Goal: Transaction & Acquisition: Obtain resource

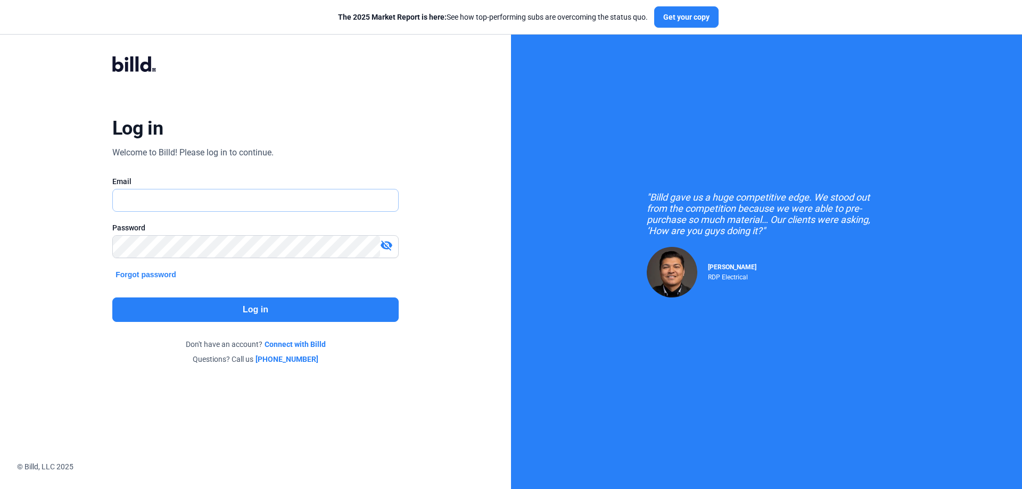
type input "[PERSON_NAME][EMAIL_ADDRESS][DOMAIN_NAME]"
click at [263, 304] on button "Log in" at bounding box center [255, 310] width 287 height 24
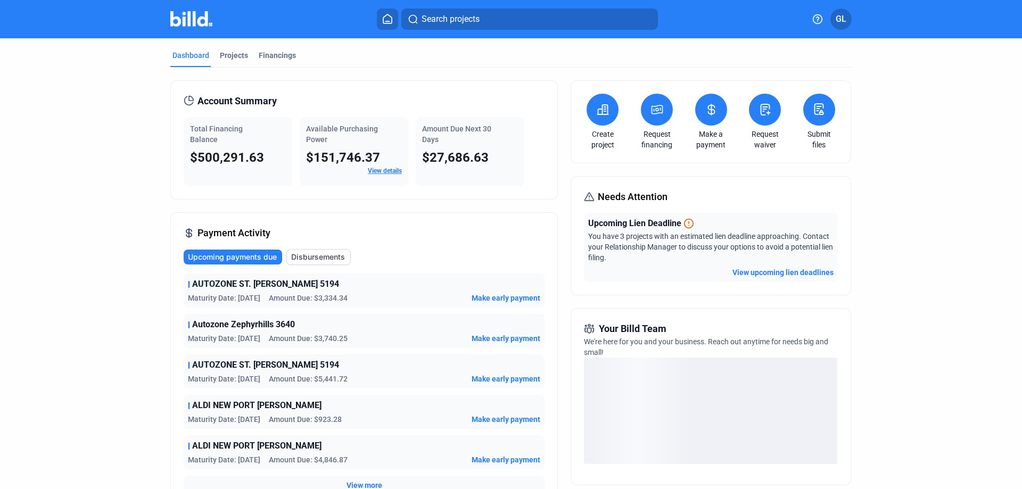
click at [761, 275] on button "View upcoming lien deadlines" at bounding box center [783, 272] width 101 height 11
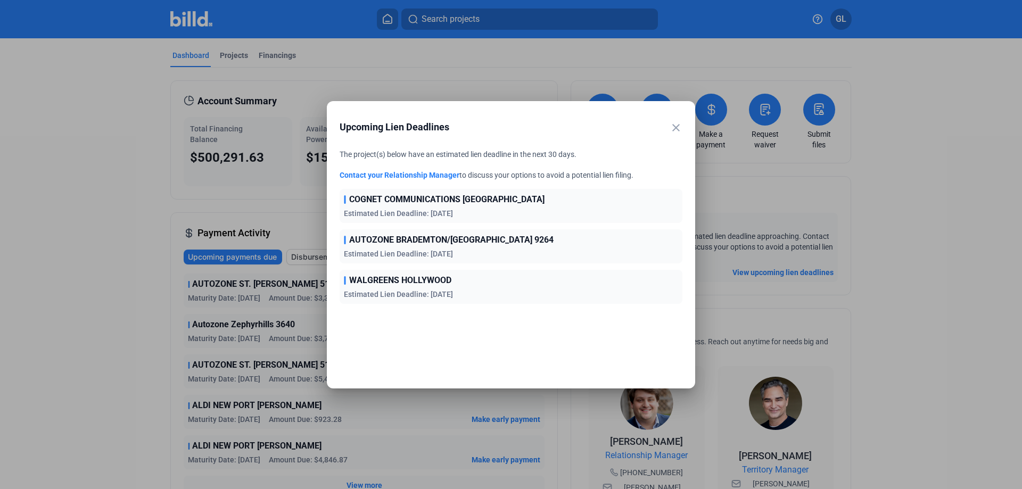
click at [675, 125] on mat-icon "close" at bounding box center [676, 127] width 13 height 13
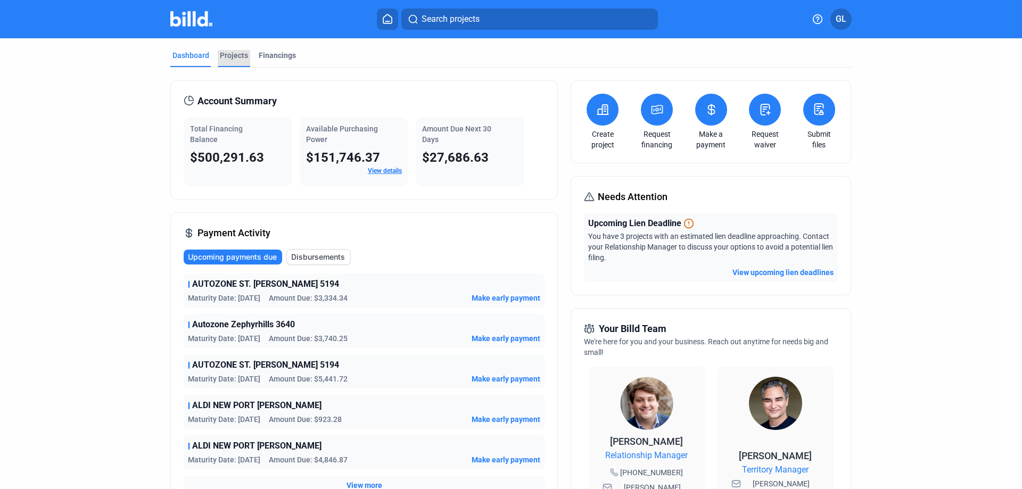
click at [228, 63] on div "Projects" at bounding box center [234, 58] width 32 height 17
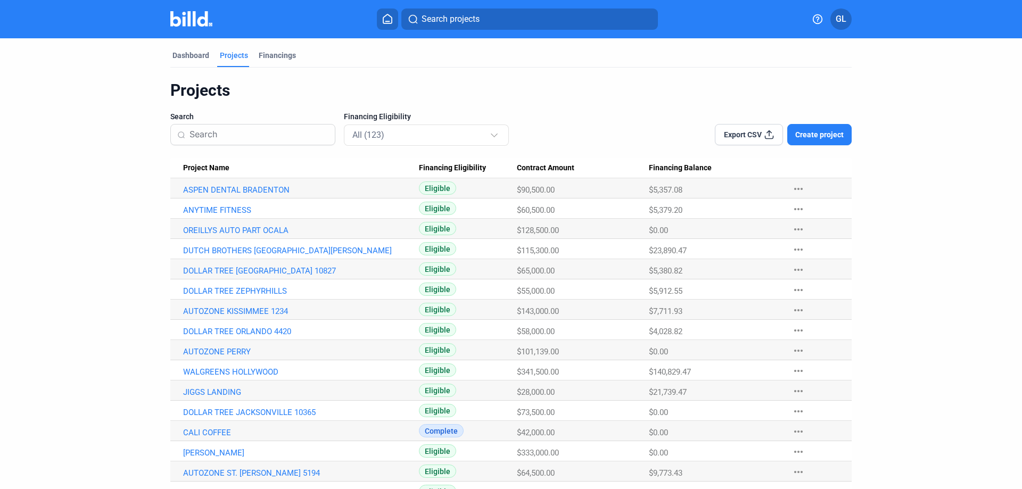
click at [274, 134] on input at bounding box center [259, 135] width 139 height 22
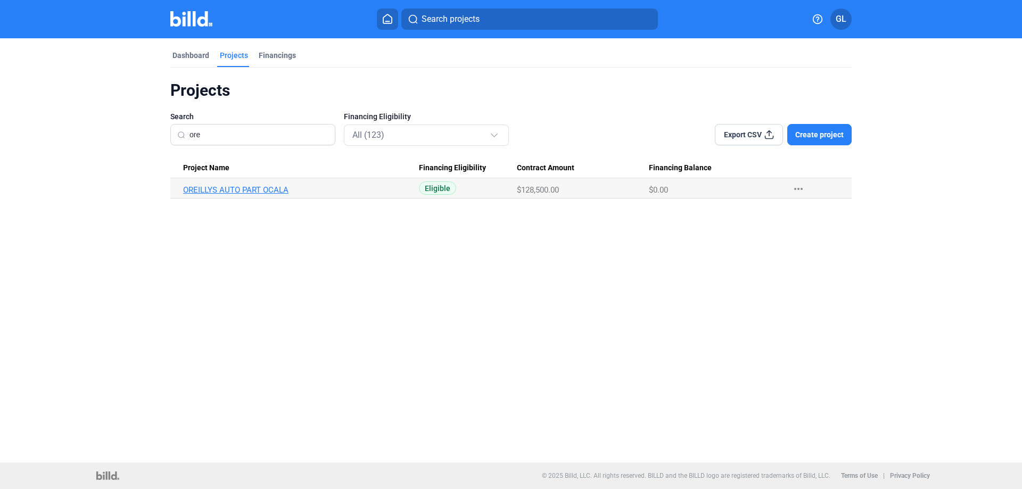
type input "ore"
click at [259, 191] on link "OREILLYS AUTO PART OCALA" at bounding box center [301, 190] width 236 height 10
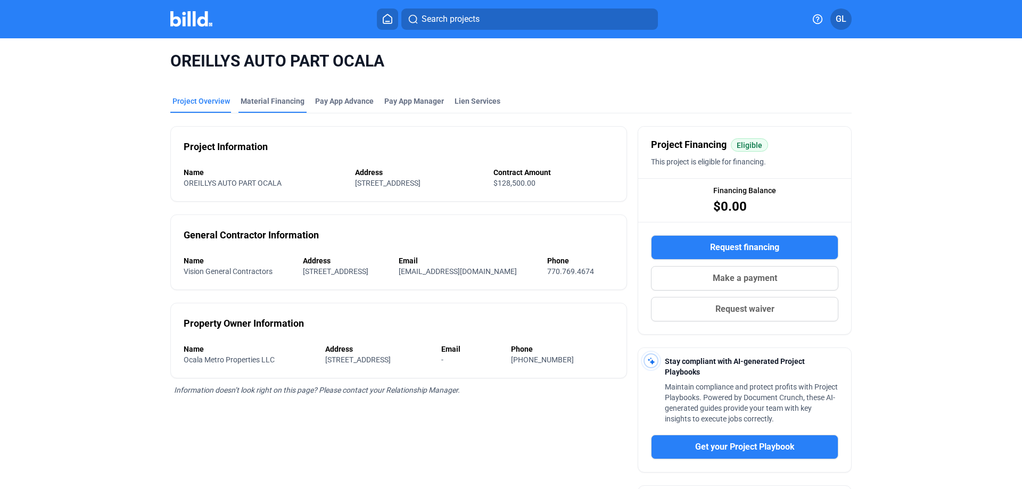
click at [284, 104] on div "Material Financing" at bounding box center [273, 101] width 64 height 11
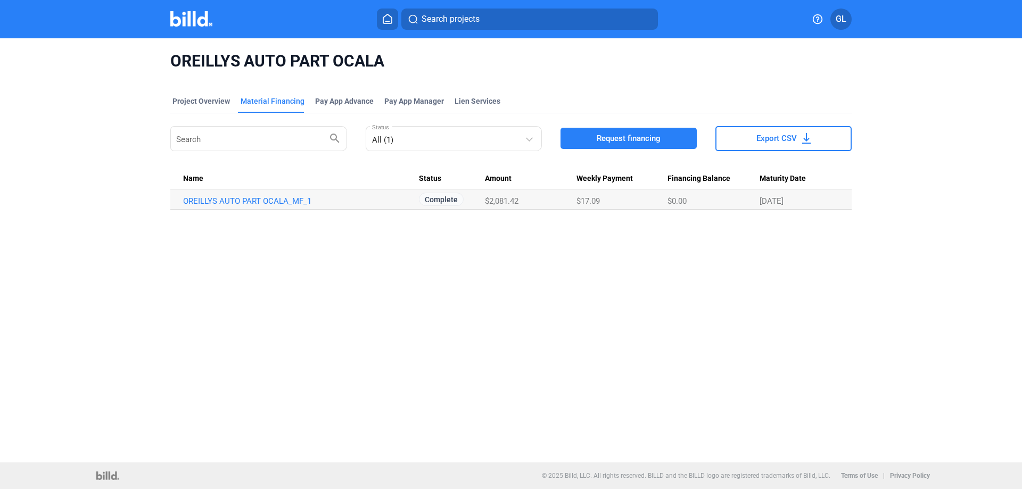
click at [593, 140] on button "Request financing" at bounding box center [629, 138] width 136 height 21
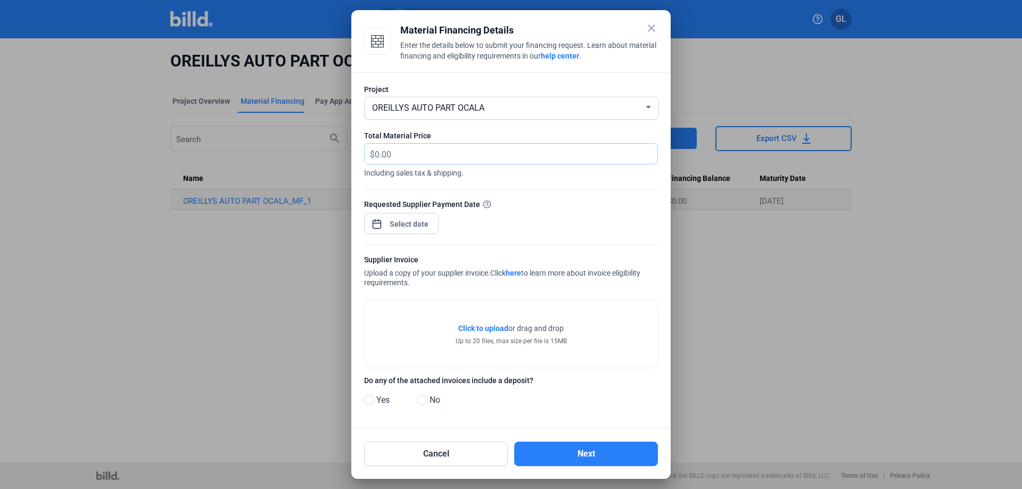
click at [437, 156] on input "text" at bounding box center [516, 154] width 283 height 21
drag, startPoint x: 422, startPoint y: 401, endPoint x: 500, endPoint y: 400, distance: 77.8
click at [422, 402] on span at bounding box center [423, 400] width 10 height 10
click at [422, 402] on input "No" at bounding box center [422, 401] width 8 height 8
radio input "true"
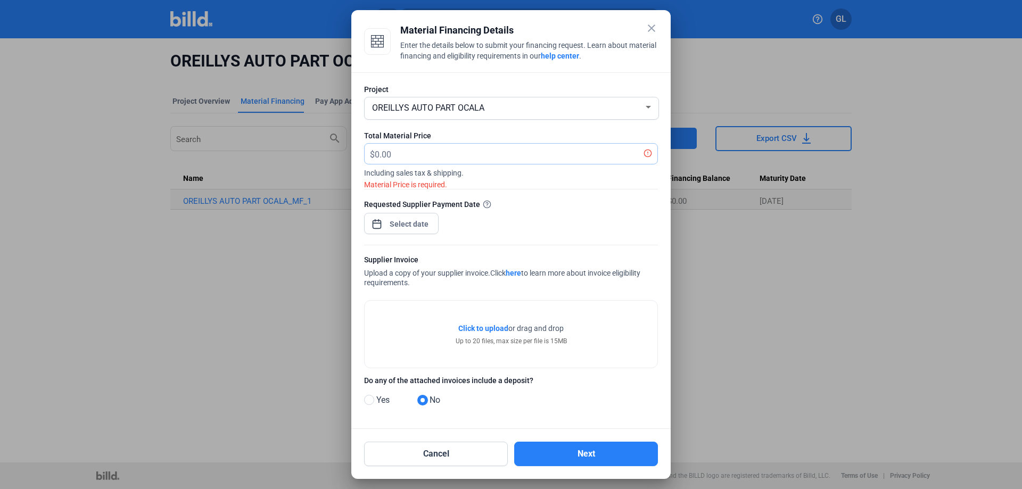
click at [420, 157] on input "text" at bounding box center [510, 154] width 271 height 21
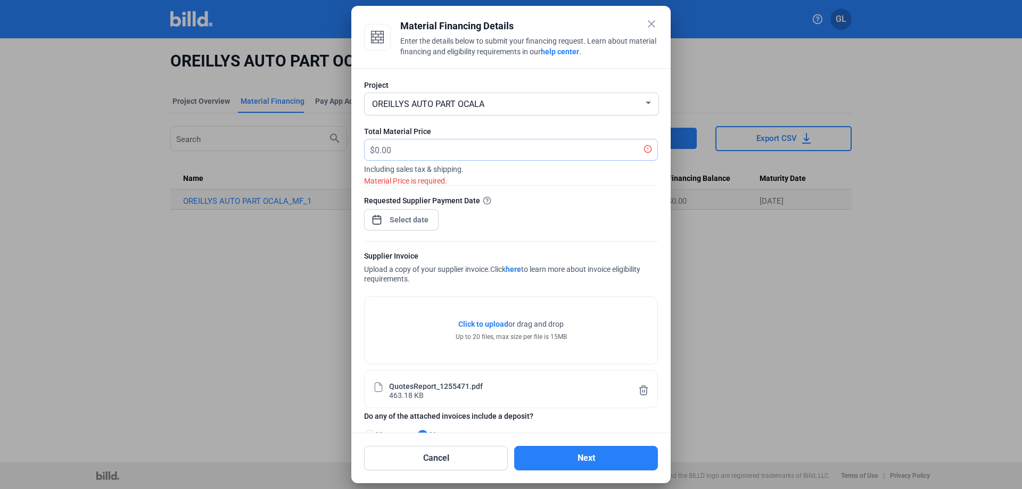
click at [395, 150] on input "text" at bounding box center [510, 150] width 271 height 21
type input "8,427.68"
click at [393, 227] on div at bounding box center [410, 219] width 46 height 19
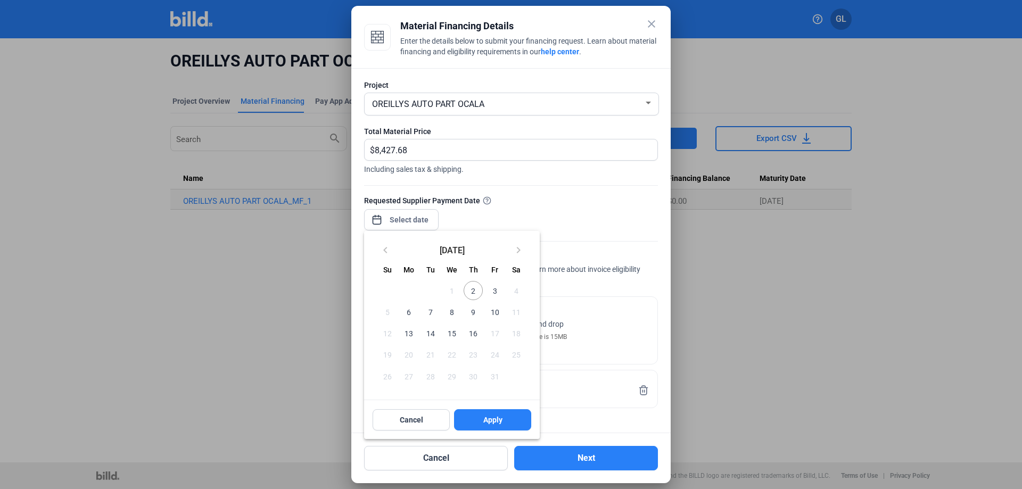
click at [472, 290] on span "2" at bounding box center [473, 290] width 19 height 19
click at [497, 416] on span "Apply" at bounding box center [493, 420] width 19 height 11
type input "[DATE]"
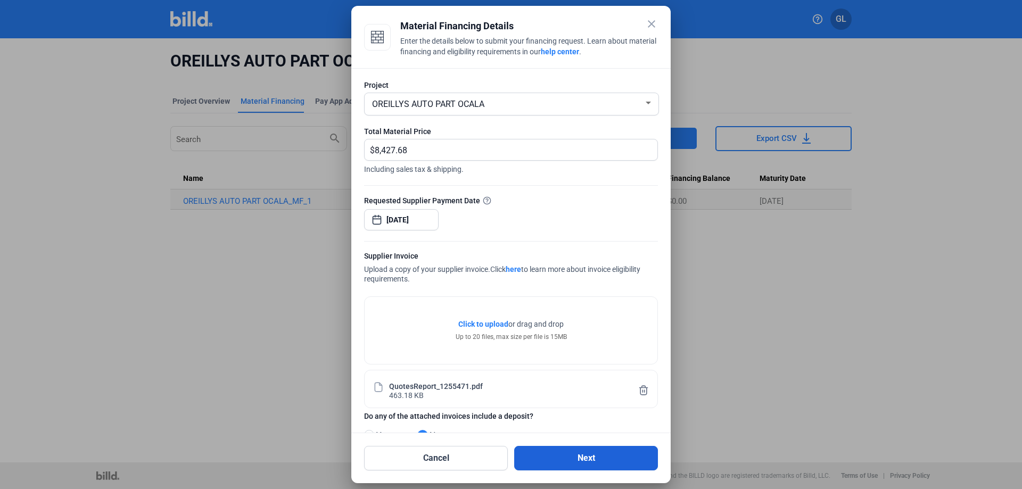
click at [595, 455] on button "Next" at bounding box center [586, 458] width 144 height 24
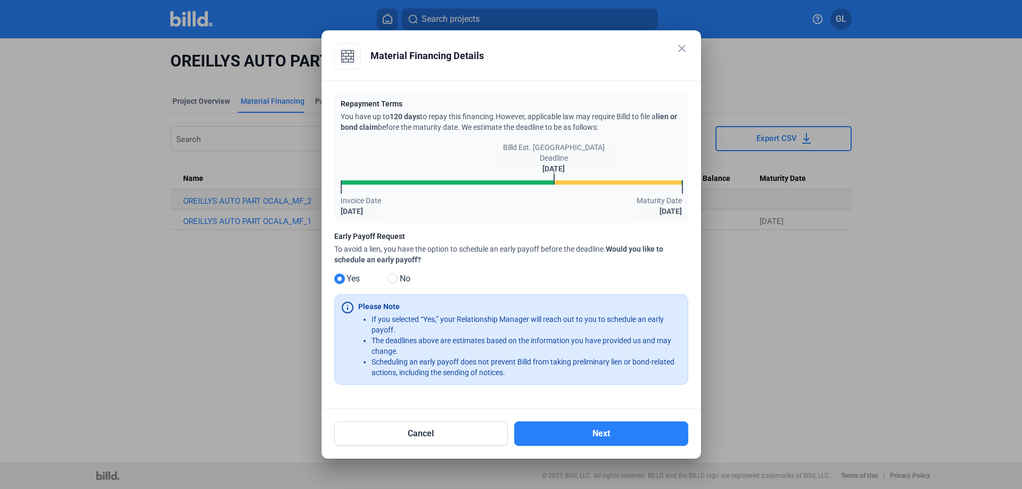
click at [390, 277] on span at bounding box center [393, 279] width 10 height 10
click at [390, 277] on input "No" at bounding box center [392, 279] width 8 height 8
radio input "true"
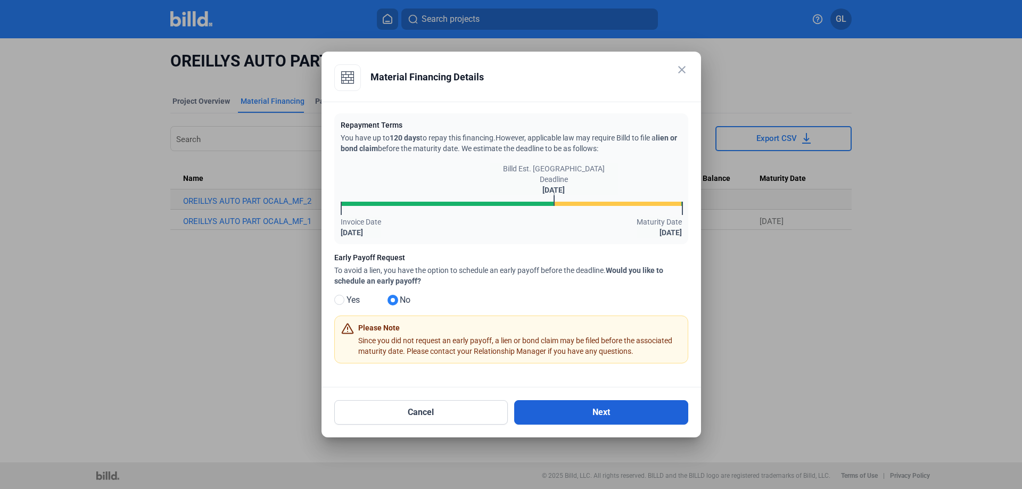
click at [615, 418] on button "Next" at bounding box center [601, 412] width 174 height 24
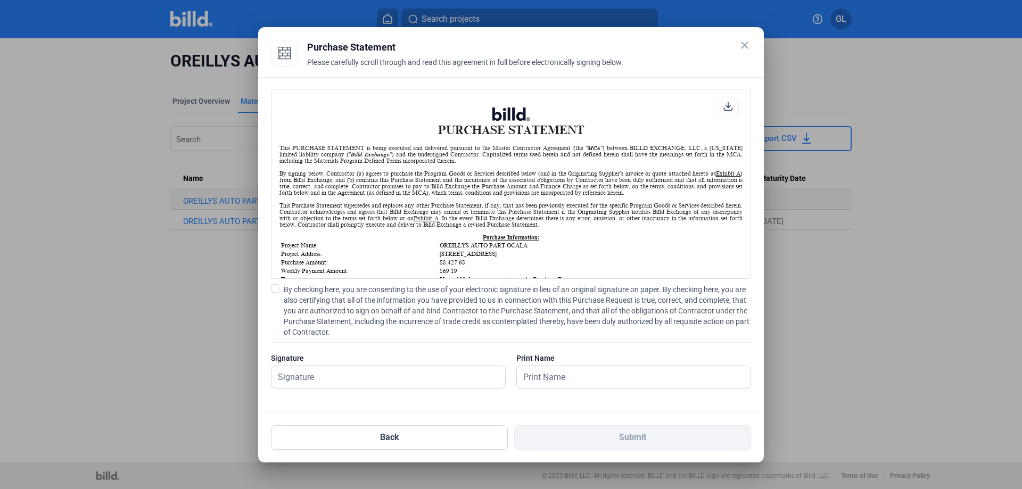
scroll to position [1, 0]
click at [274, 287] on span at bounding box center [275, 288] width 9 height 9
click at [0, 0] on input "By checking here, you are consenting to the use of your electronic signature in…" at bounding box center [0, 0] width 0 height 0
click at [321, 373] on input "text" at bounding box center [389, 377] width 234 height 22
type input "[PERSON_NAME]"
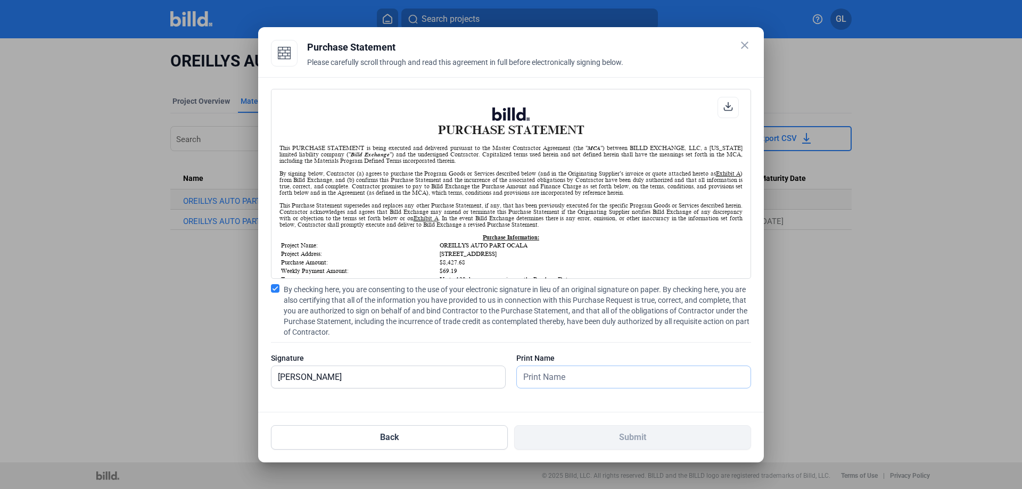
type input "[PERSON_NAME]"
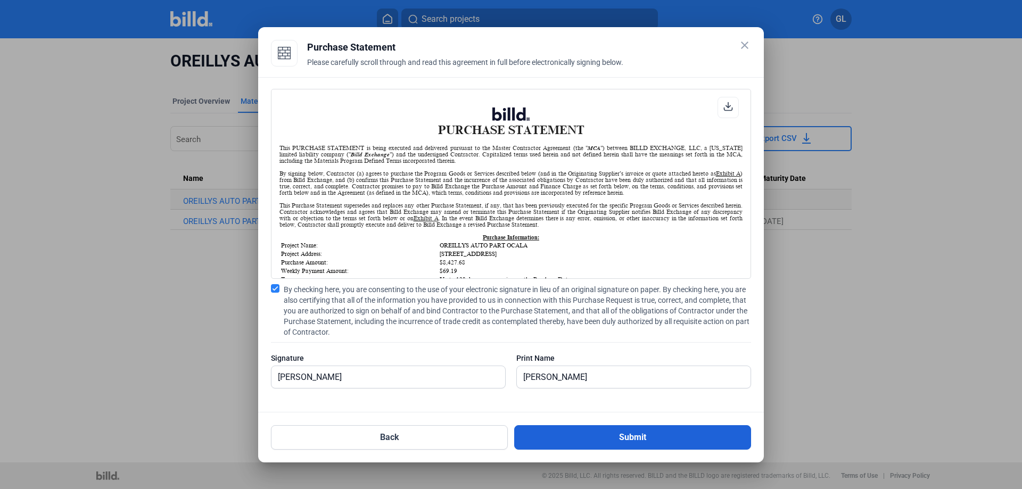
click at [633, 432] on button "Submit" at bounding box center [632, 437] width 237 height 24
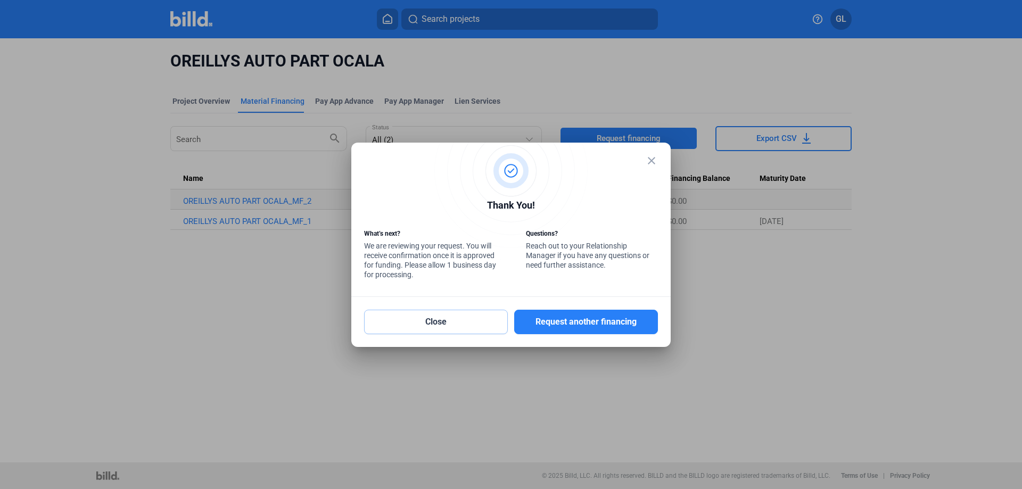
drag, startPoint x: 482, startPoint y: 325, endPoint x: 554, endPoint y: 362, distance: 81.0
click at [482, 325] on button "Close" at bounding box center [436, 322] width 144 height 24
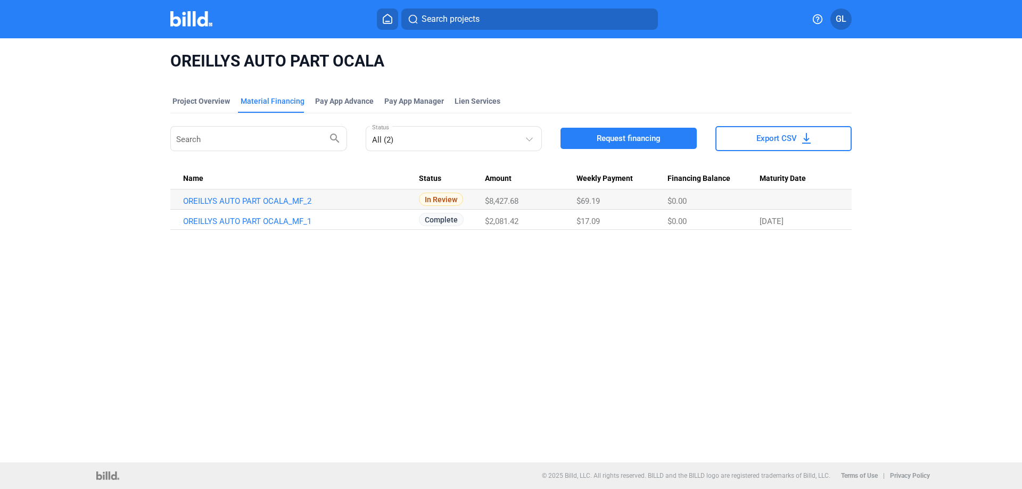
click at [460, 354] on div "OREILLYS AUTO PART OCALA Project Overview Material Financing Pay App Advance Pa…" at bounding box center [511, 250] width 1022 height 424
